Goal: Use online tool/utility: Utilize a website feature to perform a specific function

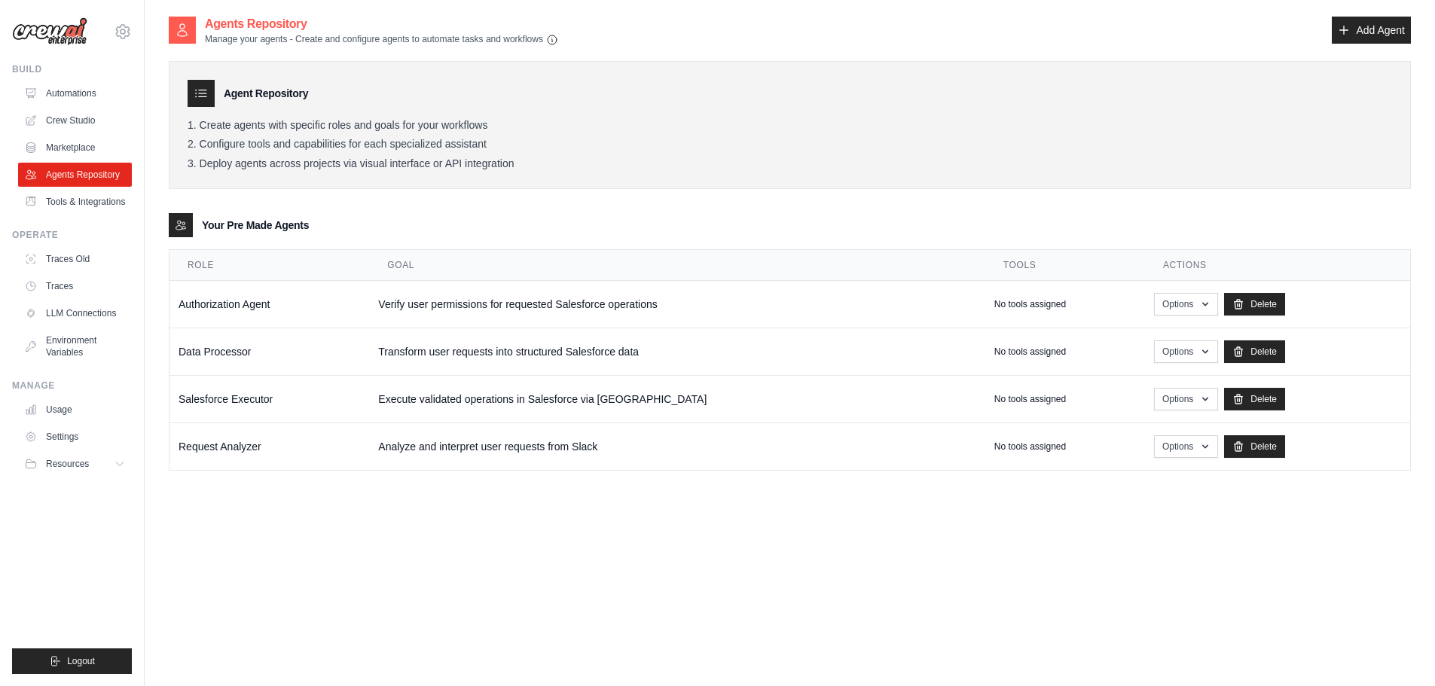
click at [555, 44] on p "Manage your agents - Create and configure agents to automate tasks and workflows" at bounding box center [381, 39] width 353 height 13
click at [121, 34] on icon at bounding box center [123, 31] width 5 height 5
click at [154, 87] on span "Settings" at bounding box center [186, 93] width 119 height 15
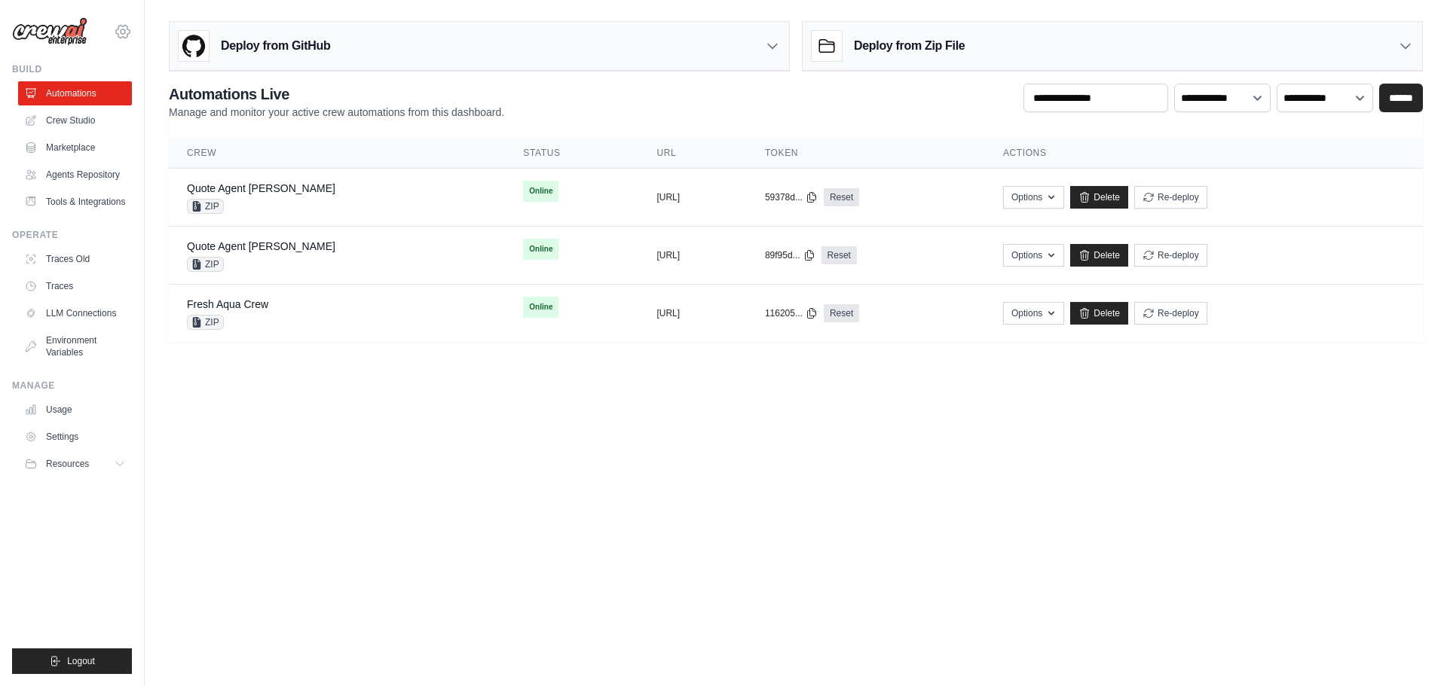
click at [121, 28] on icon at bounding box center [123, 32] width 18 height 18
click at [120, 470] on icon at bounding box center [121, 464] width 12 height 12
click at [95, 203] on link "Tools & Integrations" at bounding box center [77, 202] width 114 height 24
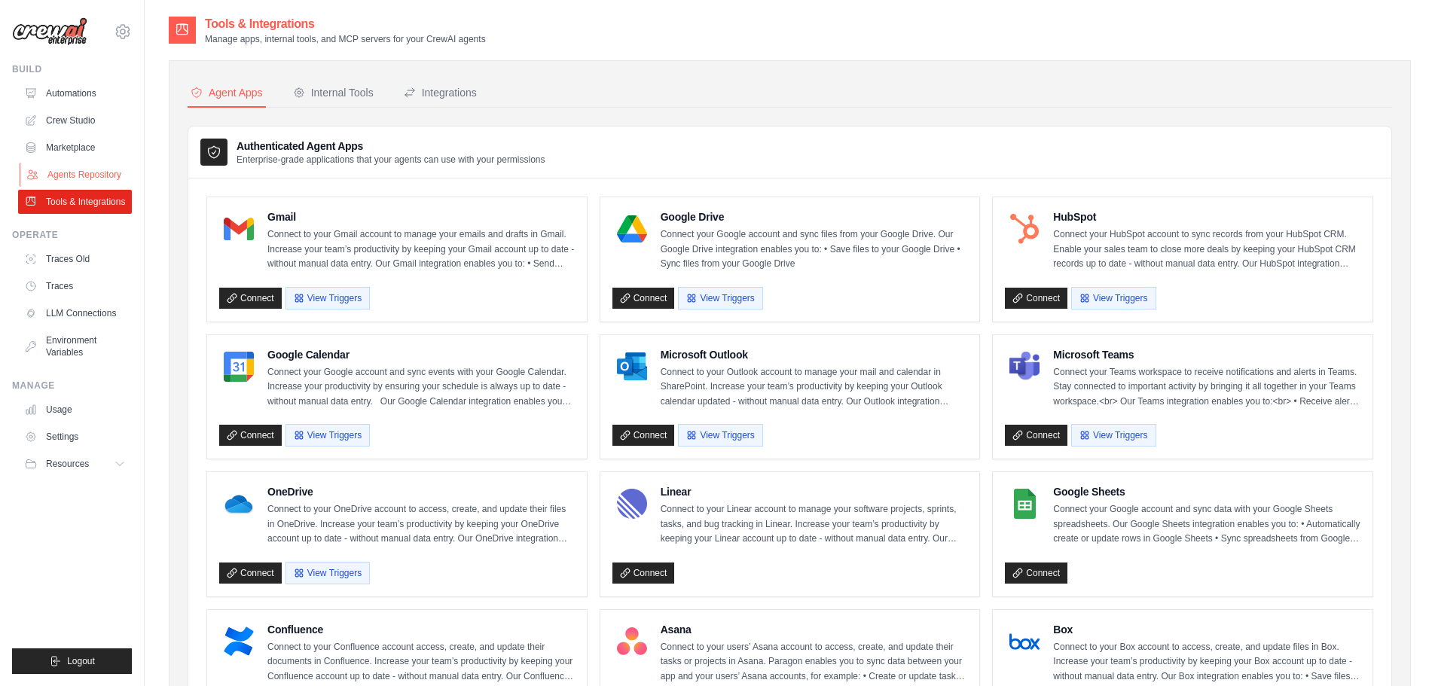
click at [77, 179] on link "Agents Repository" at bounding box center [77, 175] width 114 height 24
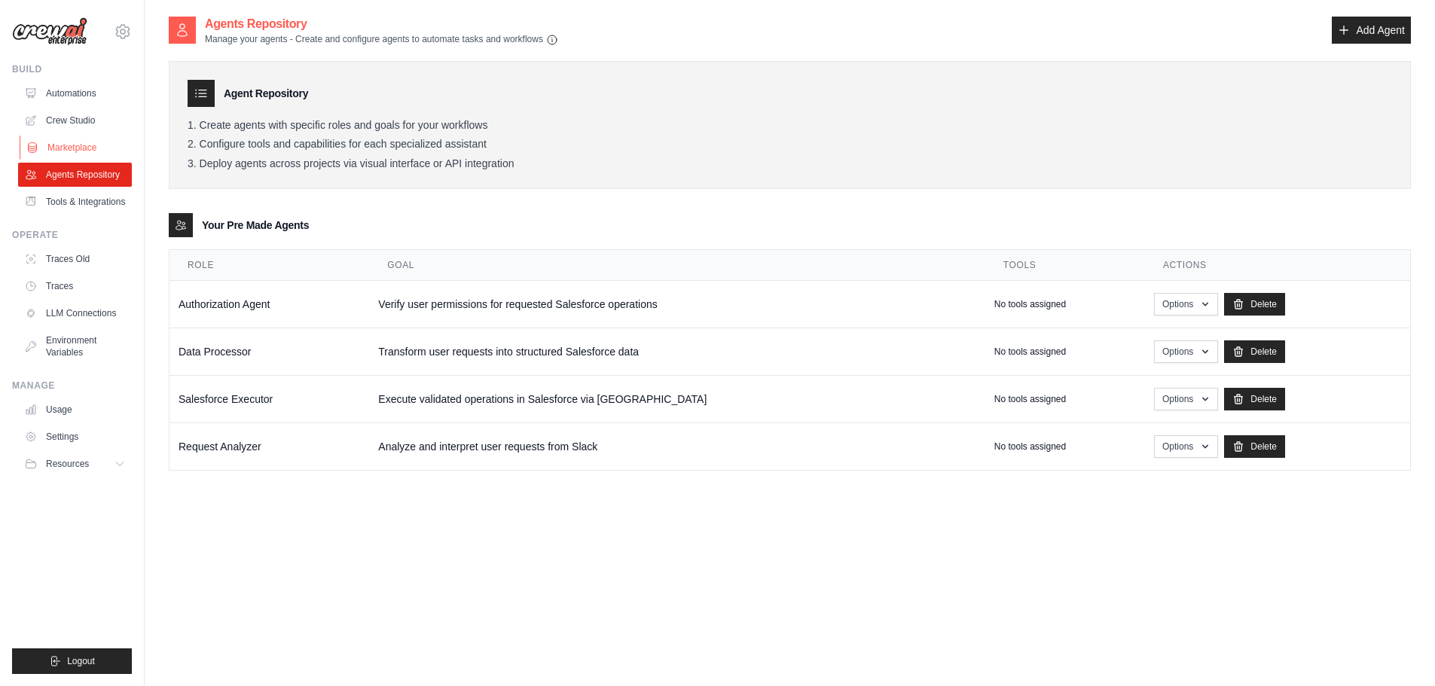
click at [78, 142] on link "Marketplace" at bounding box center [77, 148] width 114 height 24
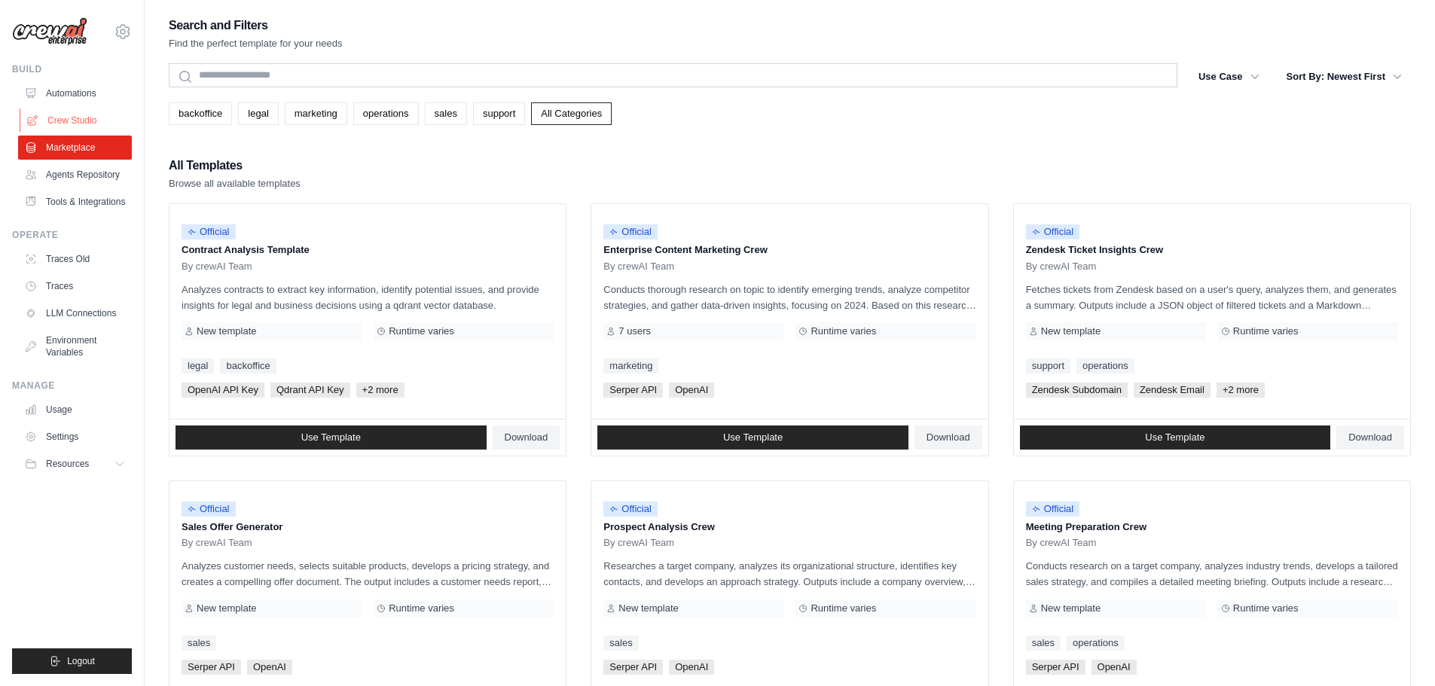
click at [80, 124] on link "Crew Studio" at bounding box center [77, 121] width 114 height 24
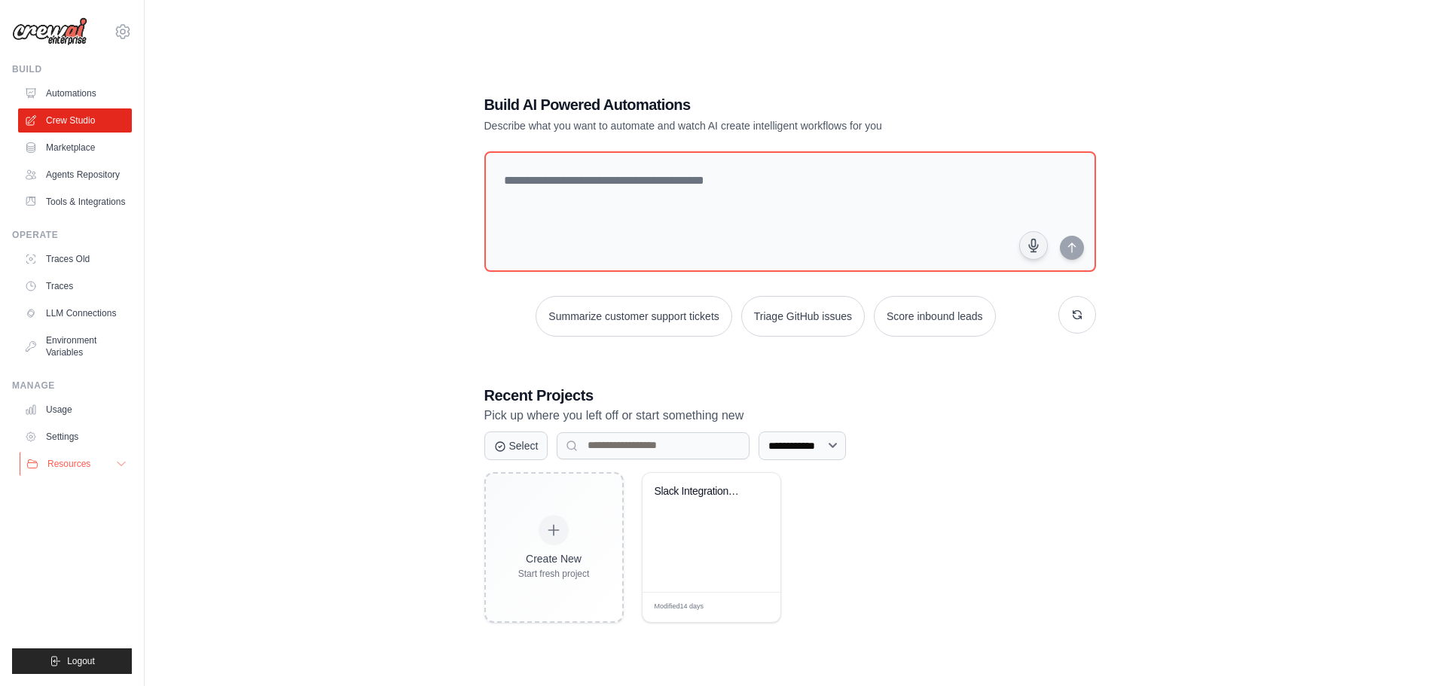
click at [116, 470] on icon at bounding box center [121, 464] width 12 height 12
click at [750, 607] on span "Edit" at bounding box center [751, 607] width 14 height 13
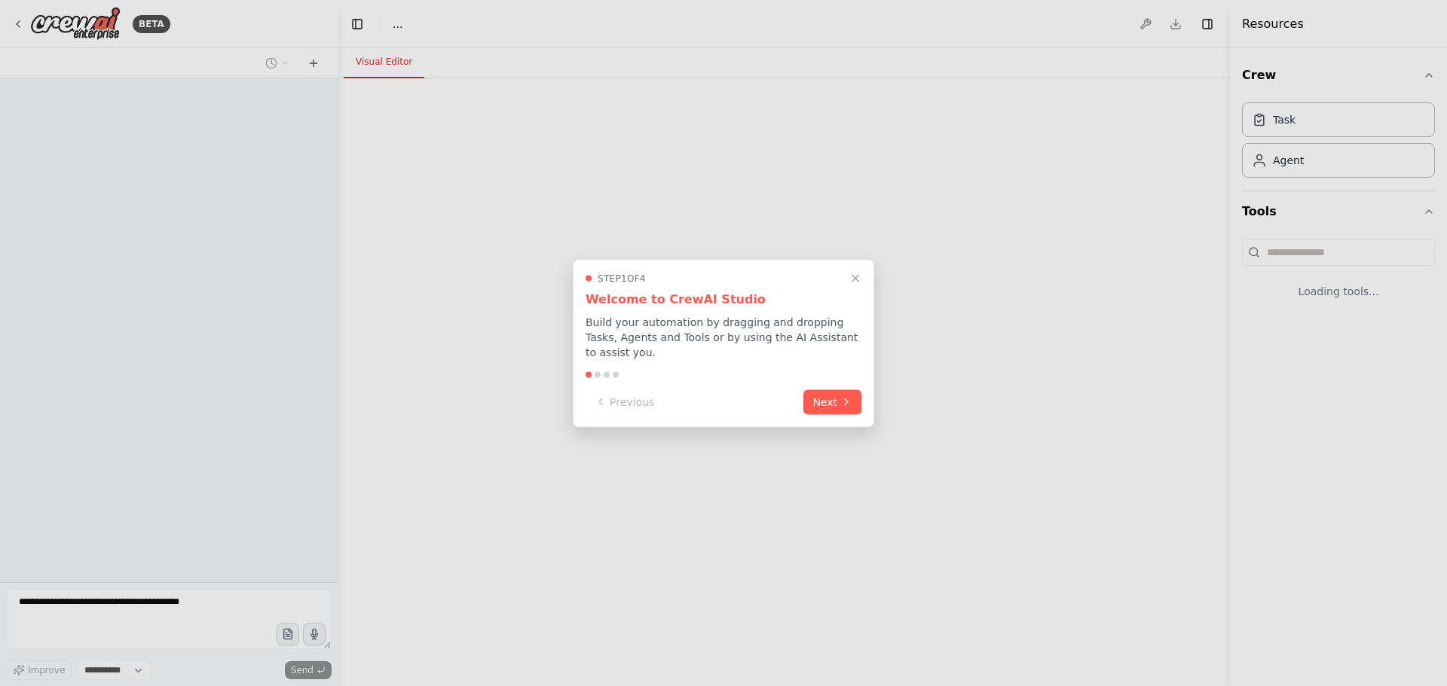
select select "****"
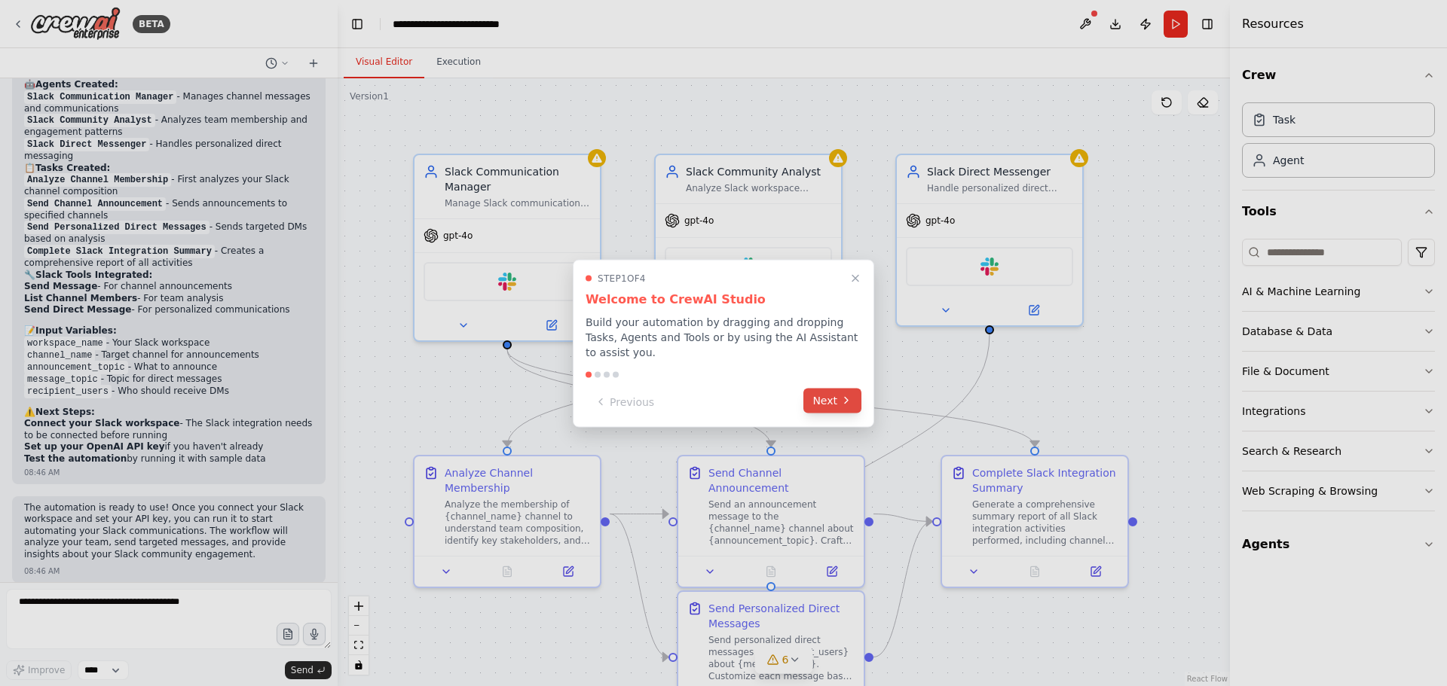
click at [816, 397] on button "Next" at bounding box center [832, 400] width 58 height 25
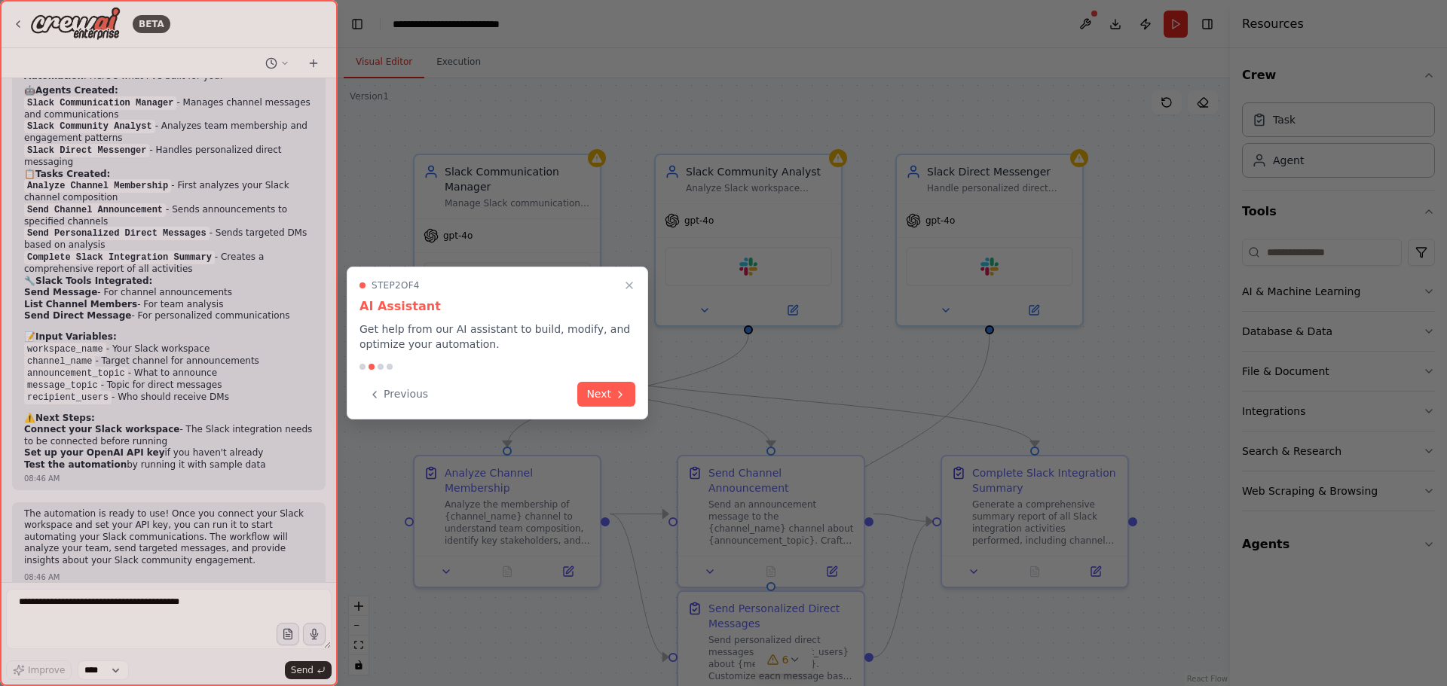
scroll to position [1461, 0]
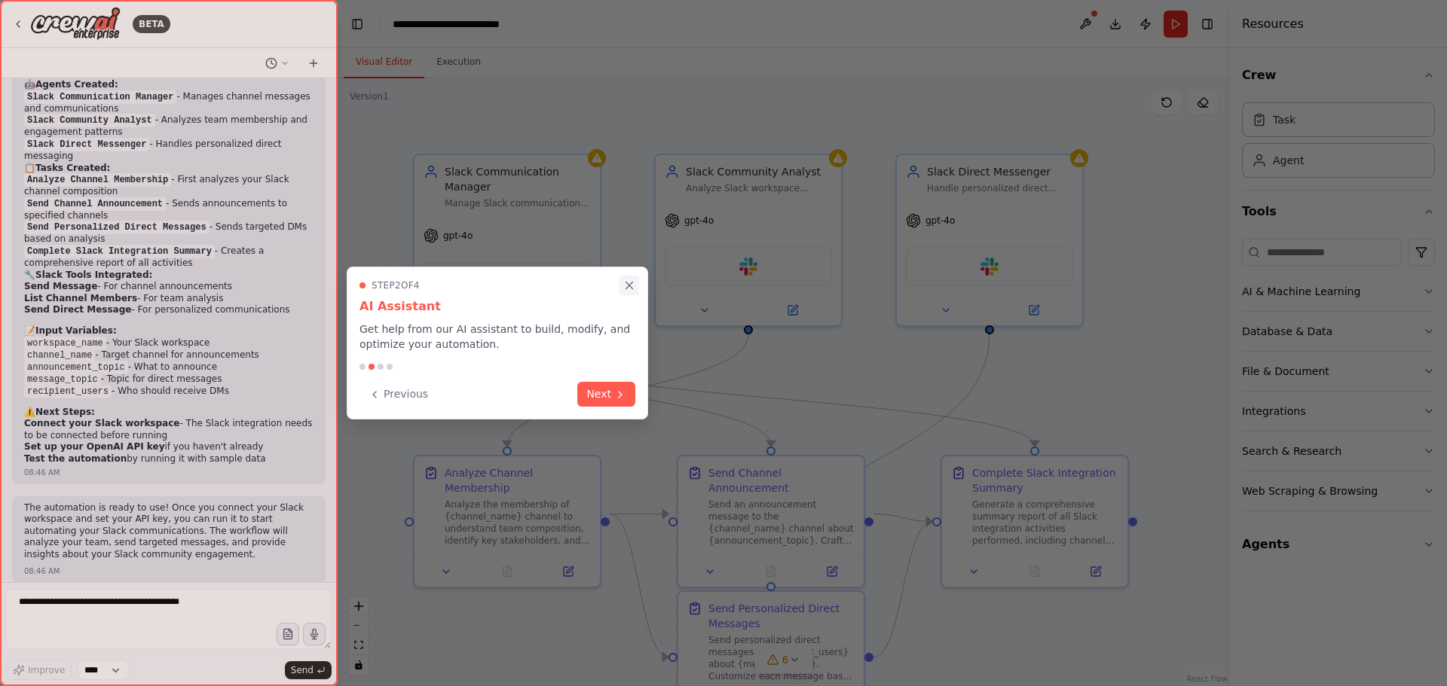
click at [632, 284] on icon "Close walkthrough" at bounding box center [629, 286] width 14 height 14
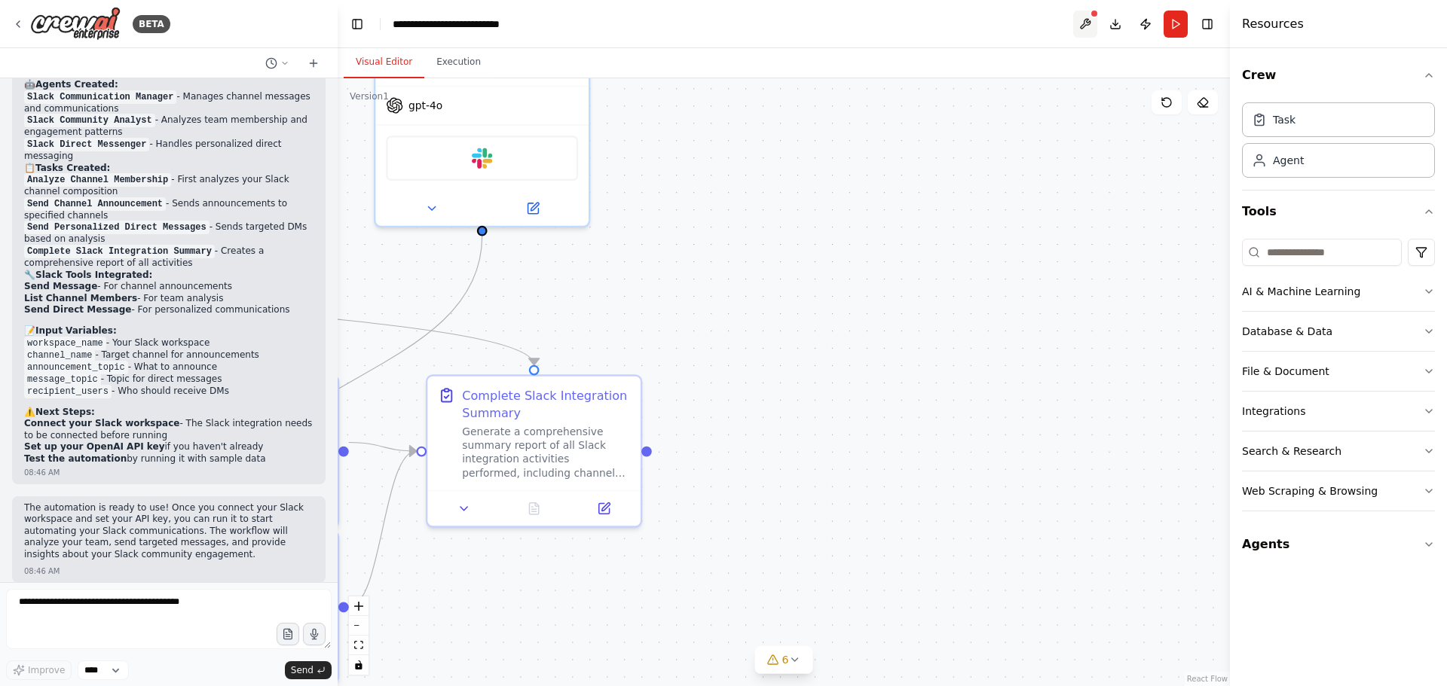
click at [1087, 21] on button at bounding box center [1085, 24] width 24 height 27
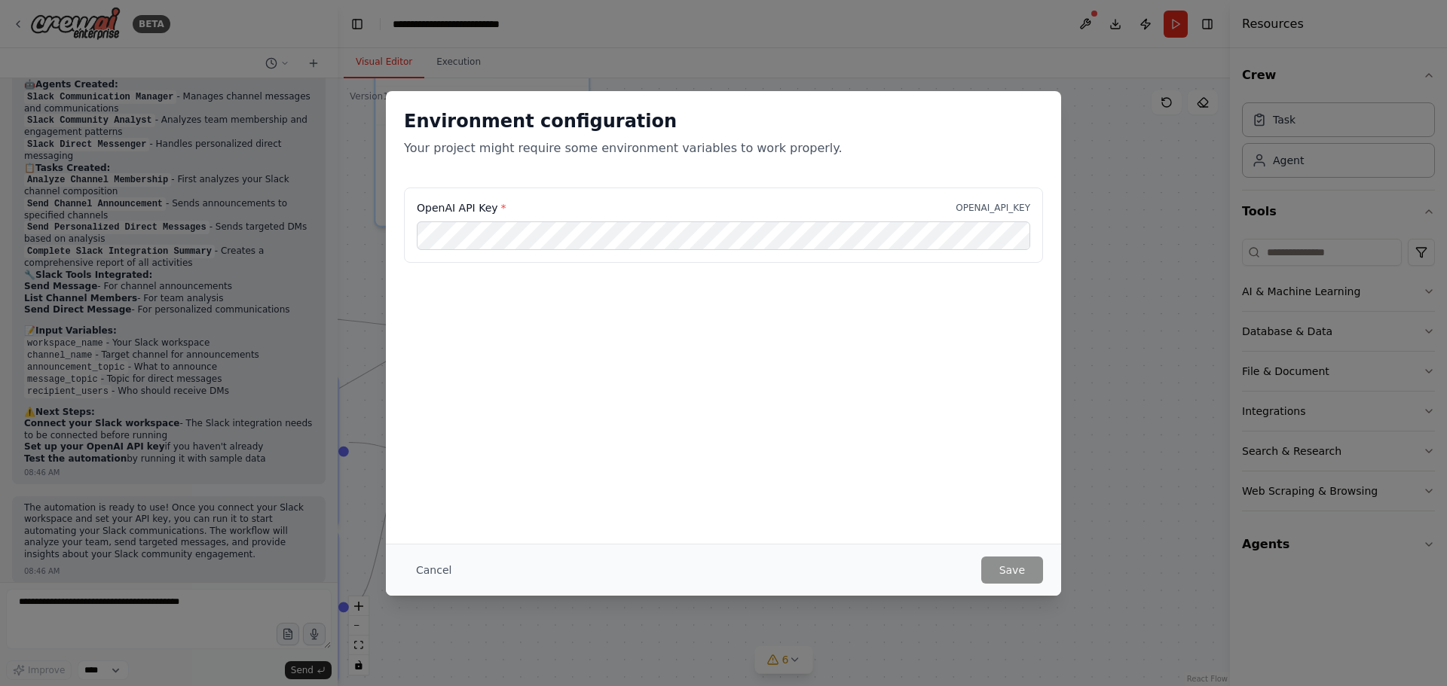
click at [1114, 163] on div "Environment configuration Your project might require some environment variables…" at bounding box center [723, 343] width 1447 height 686
